Goal: Task Accomplishment & Management: Use online tool/utility

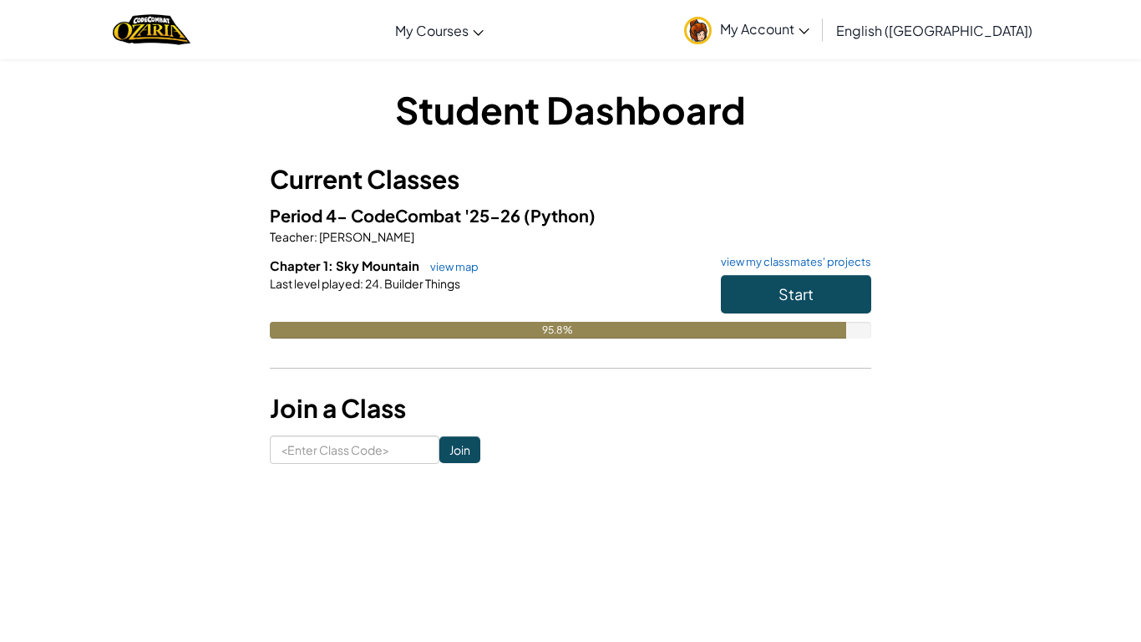
click at [759, 263] on link "view my classmates' projects" at bounding box center [792, 261] width 159 height 11
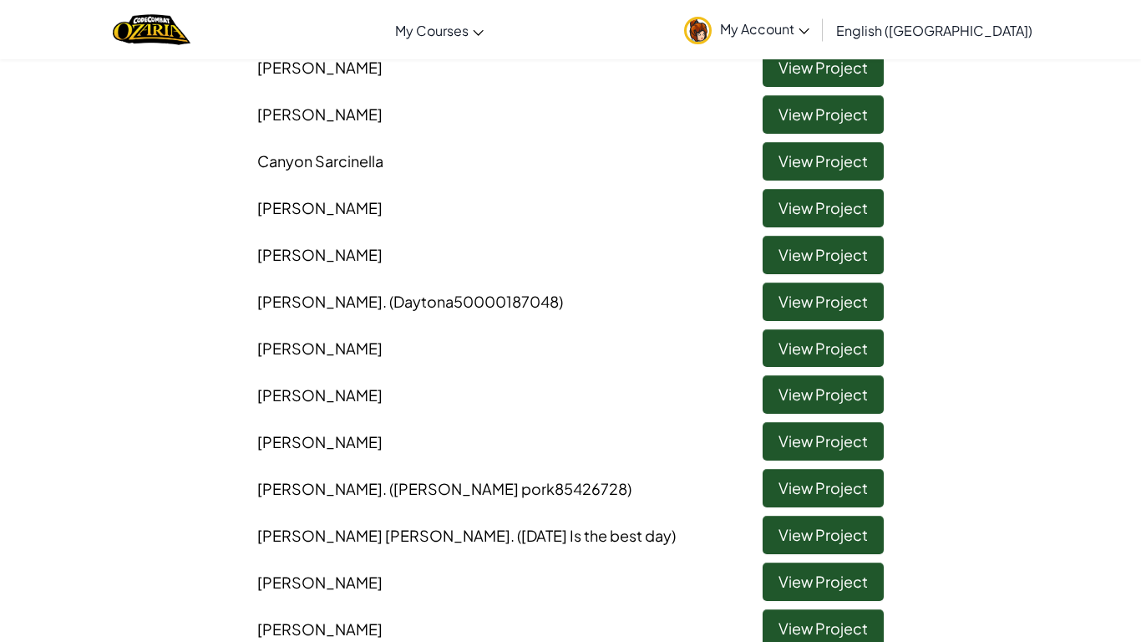
scroll to position [284, 0]
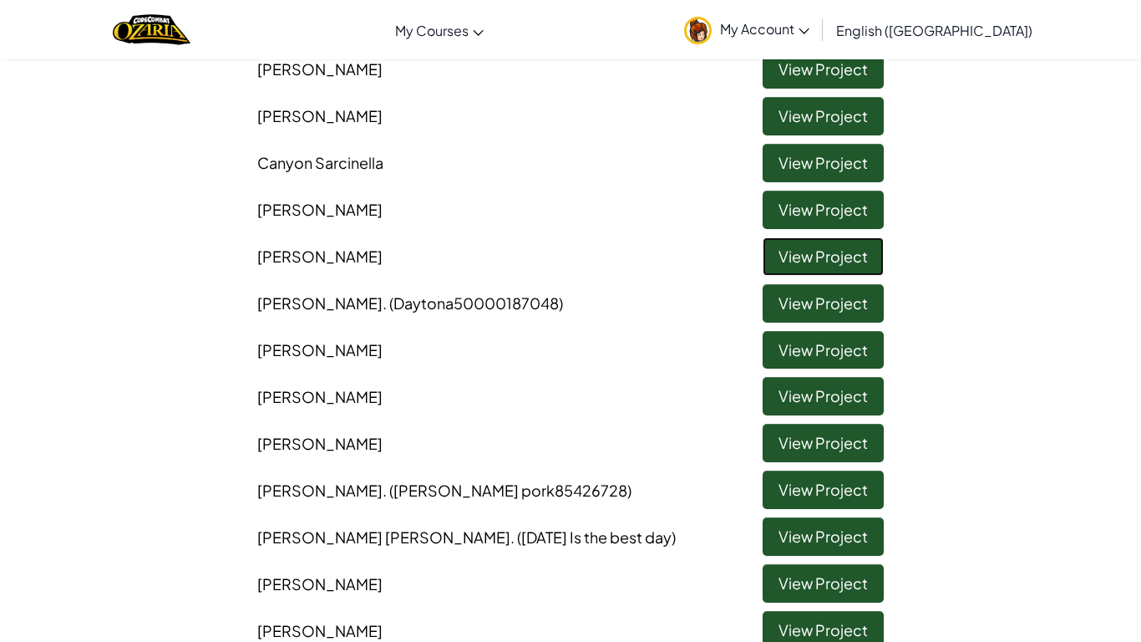
click at [801, 254] on link "View Project" at bounding box center [823, 256] width 121 height 38
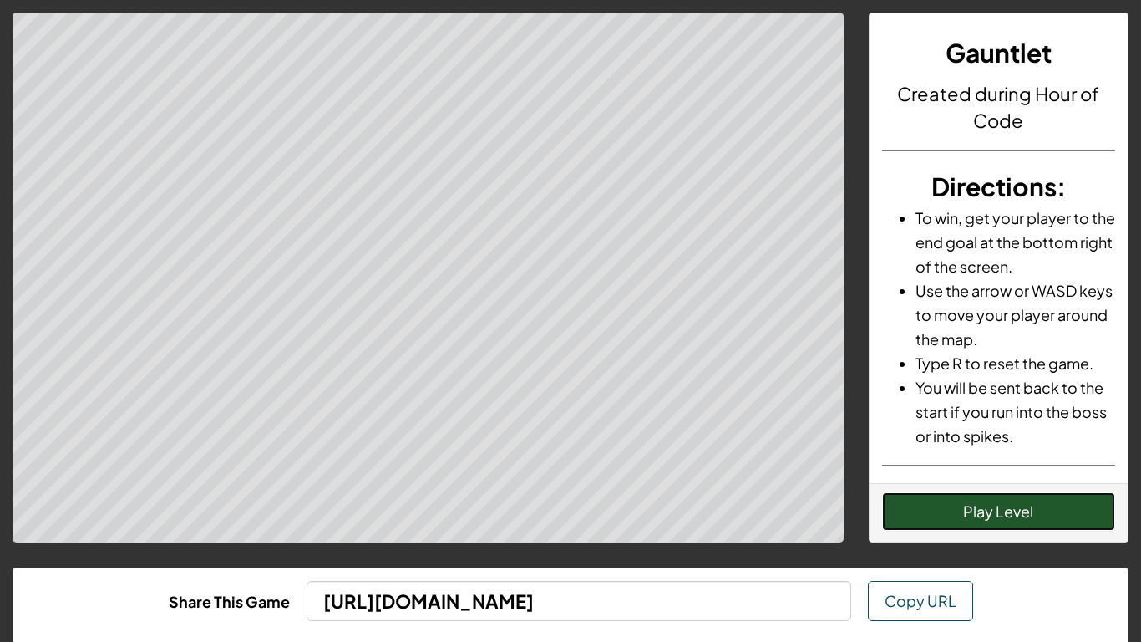
click at [947, 501] on button "Play Level" at bounding box center [999, 511] width 234 height 38
